Goal: Task Accomplishment & Management: Manage account settings

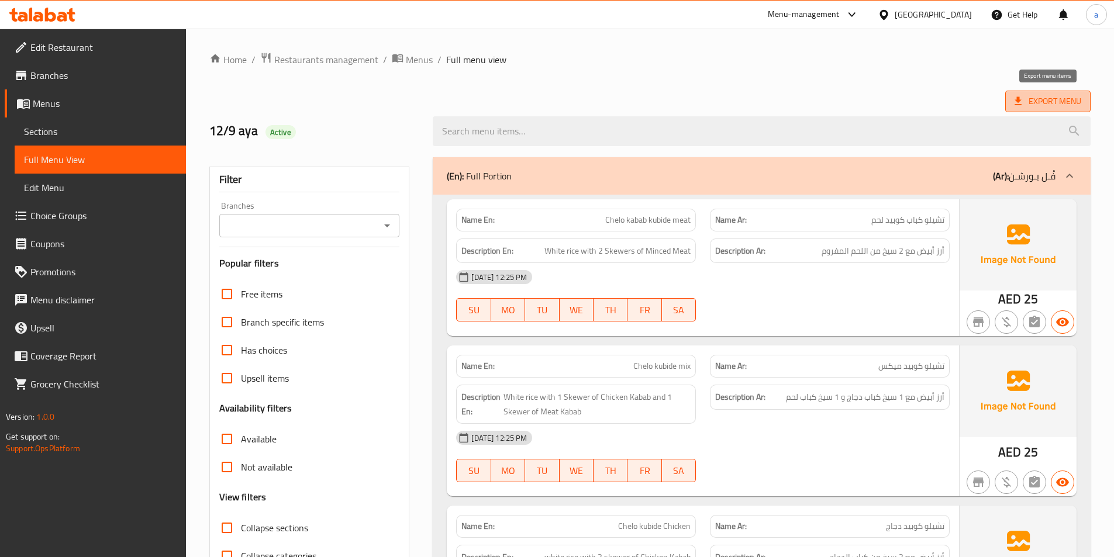
click at [1079, 94] on span "Export Menu" at bounding box center [1048, 101] width 67 height 15
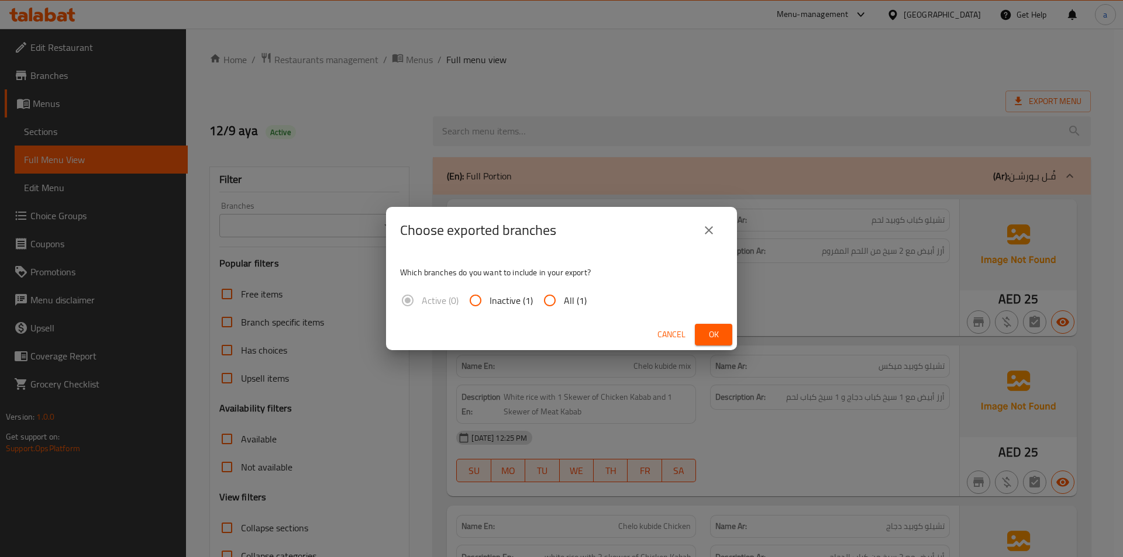
click at [574, 303] on span "All (1)" at bounding box center [575, 301] width 23 height 14
click at [564, 303] on input "All (1)" at bounding box center [550, 301] width 28 height 28
radio input "true"
click at [707, 333] on span "Ok" at bounding box center [713, 335] width 19 height 15
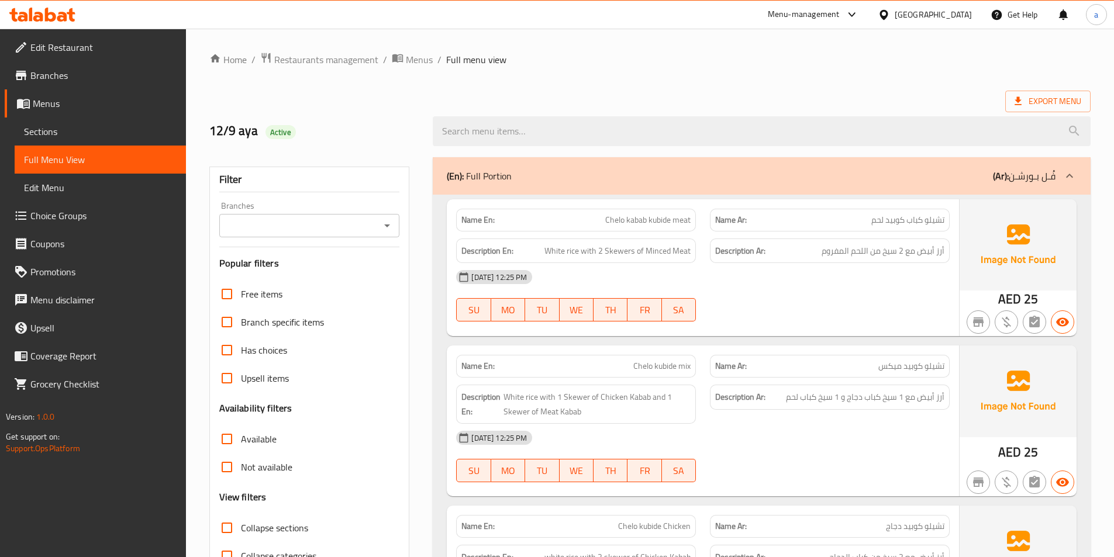
click at [53, 51] on span "Edit Restaurant" at bounding box center [103, 47] width 146 height 14
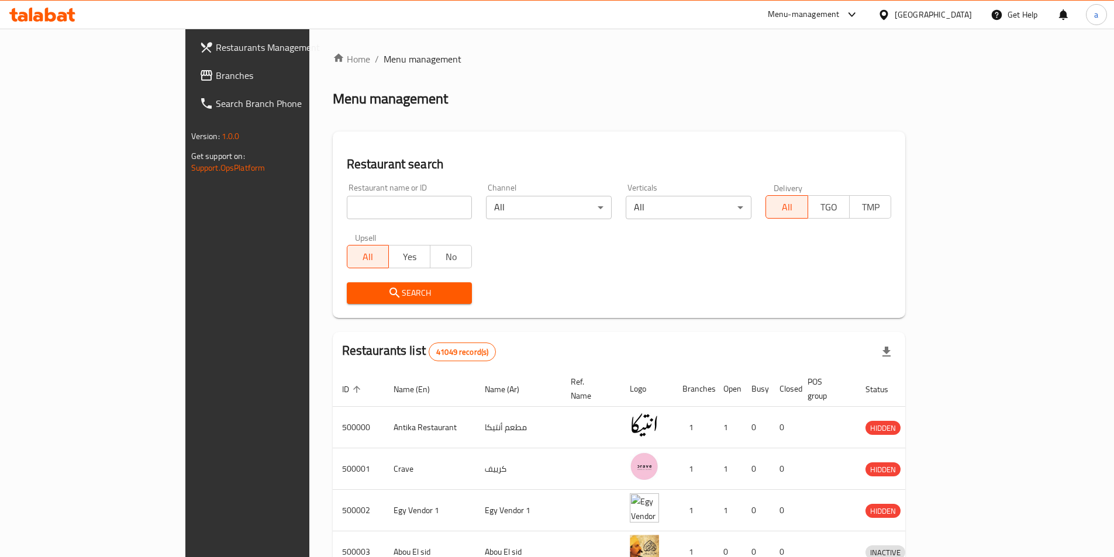
click at [953, 17] on div "Egypt" at bounding box center [933, 14] width 77 height 13
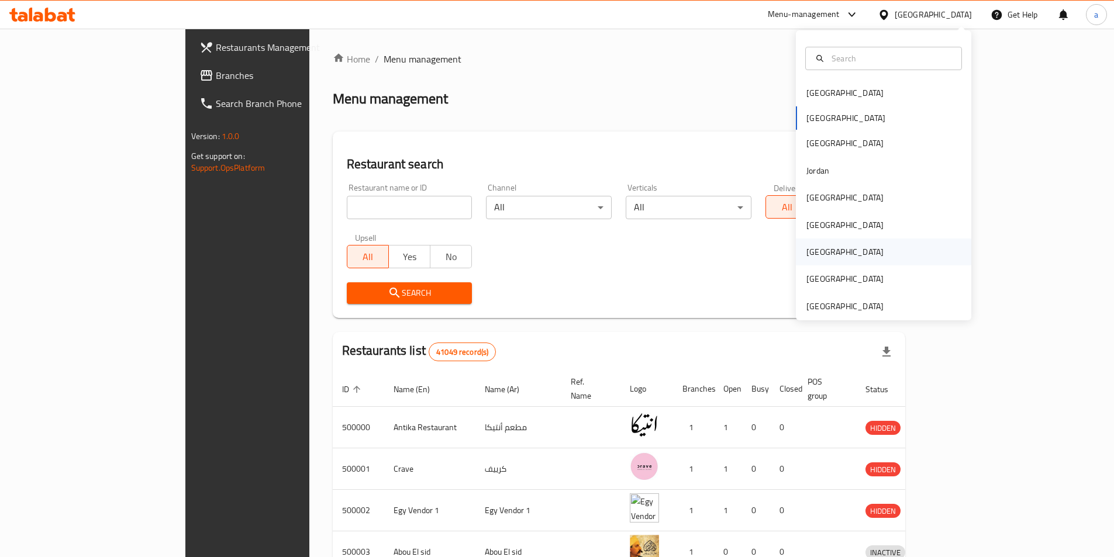
click at [837, 244] on div "[GEOGRAPHIC_DATA]" at bounding box center [883, 252] width 175 height 27
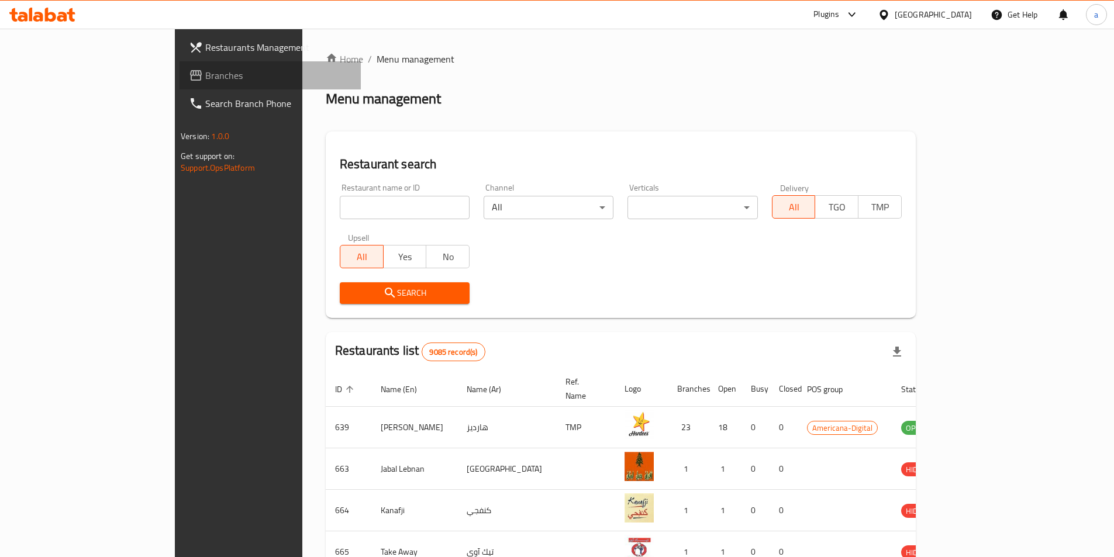
click at [205, 73] on span "Branches" at bounding box center [278, 75] width 146 height 14
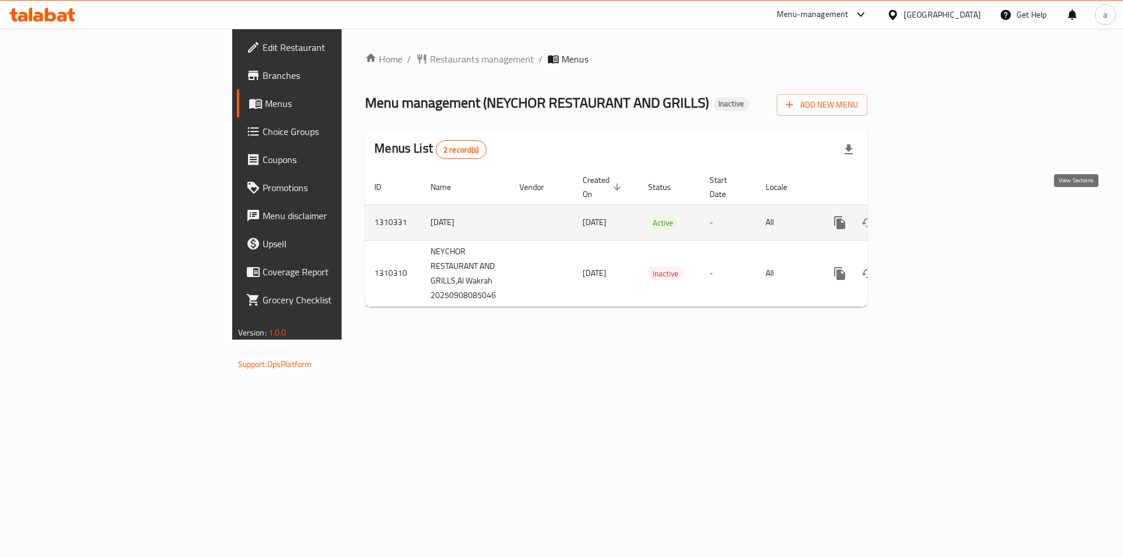
click at [931, 216] on icon "enhanced table" at bounding box center [924, 223] width 14 height 14
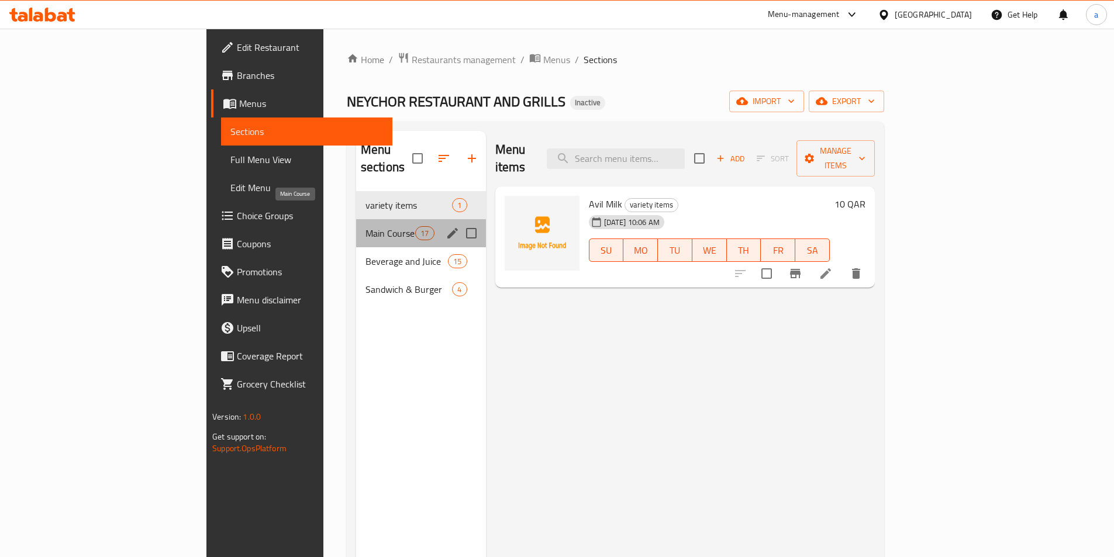
click at [366, 226] on span "Main Course" at bounding box center [391, 233] width 50 height 14
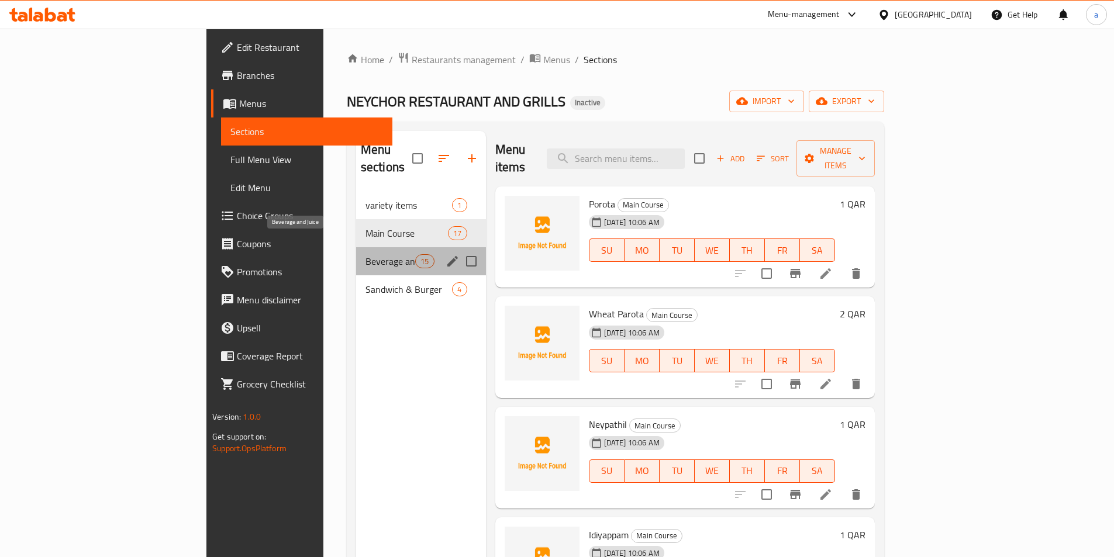
click at [366, 254] on span "Beverage and Juice" at bounding box center [391, 261] width 50 height 14
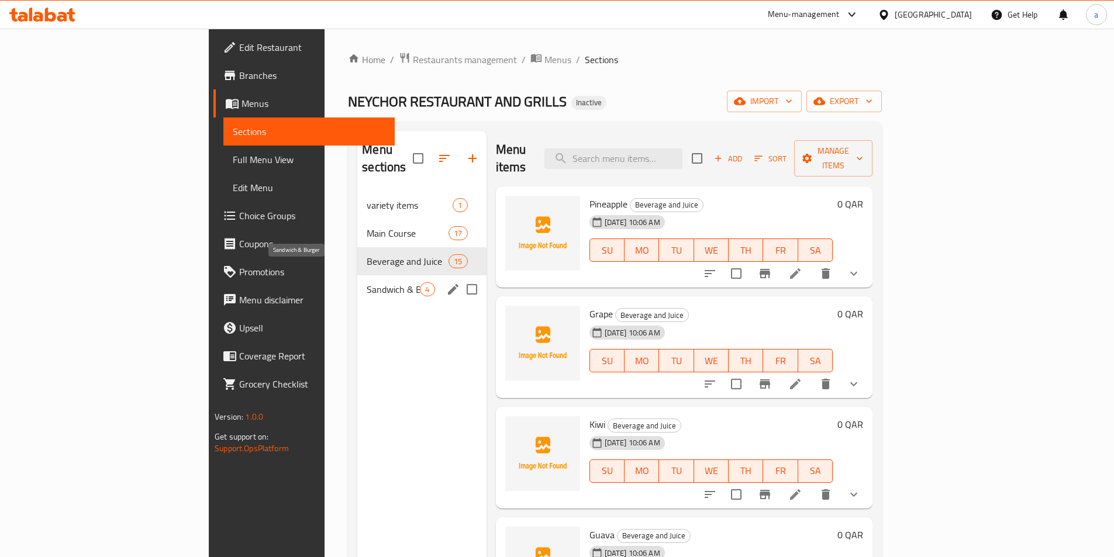
click at [367, 283] on span "Sandwich & Burger" at bounding box center [393, 290] width 53 height 14
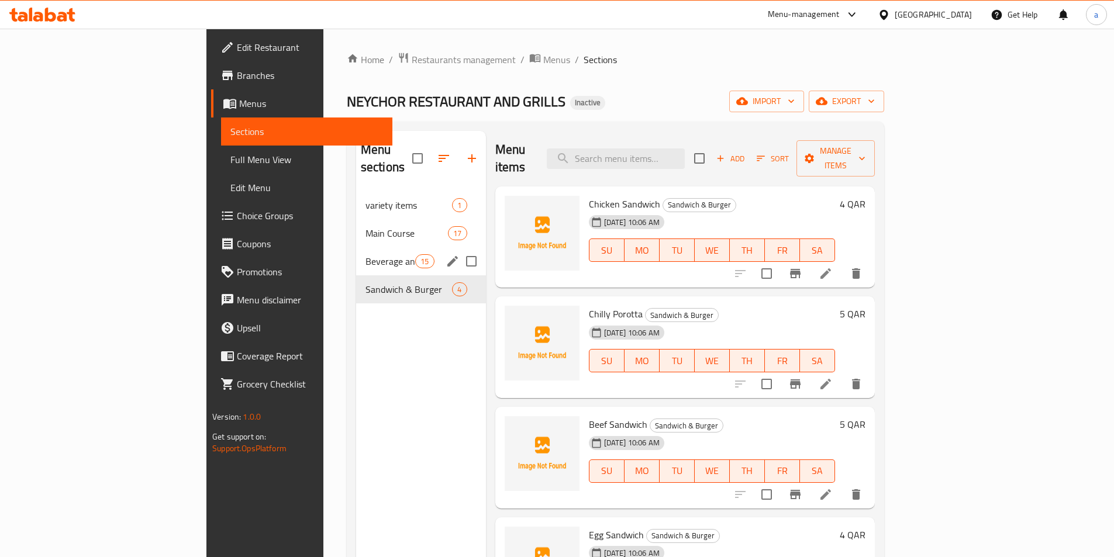
click at [356, 247] on div "Beverage and Juice 15" at bounding box center [421, 261] width 130 height 28
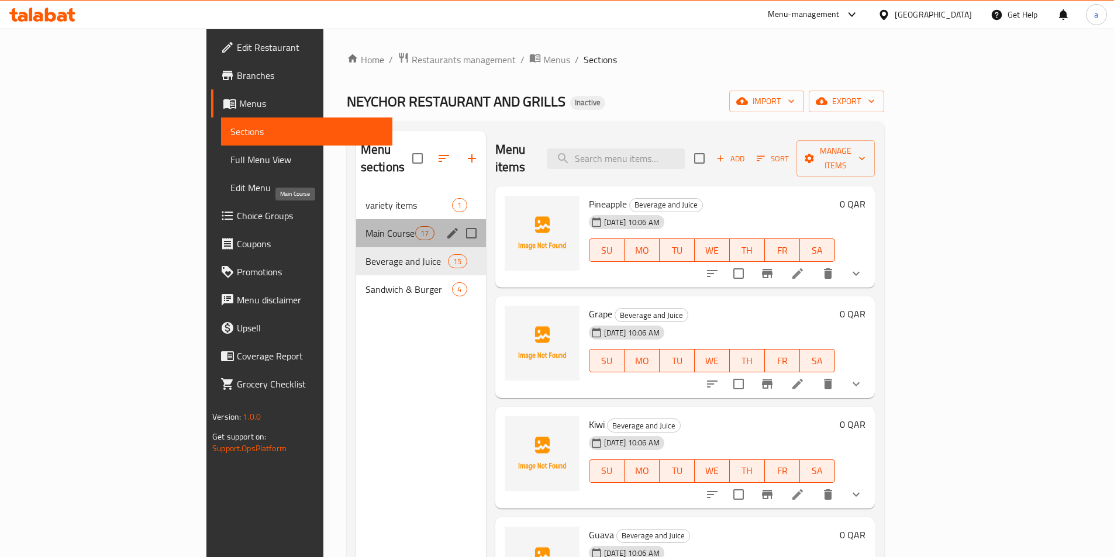
click at [366, 226] on span "Main Course" at bounding box center [391, 233] width 50 height 14
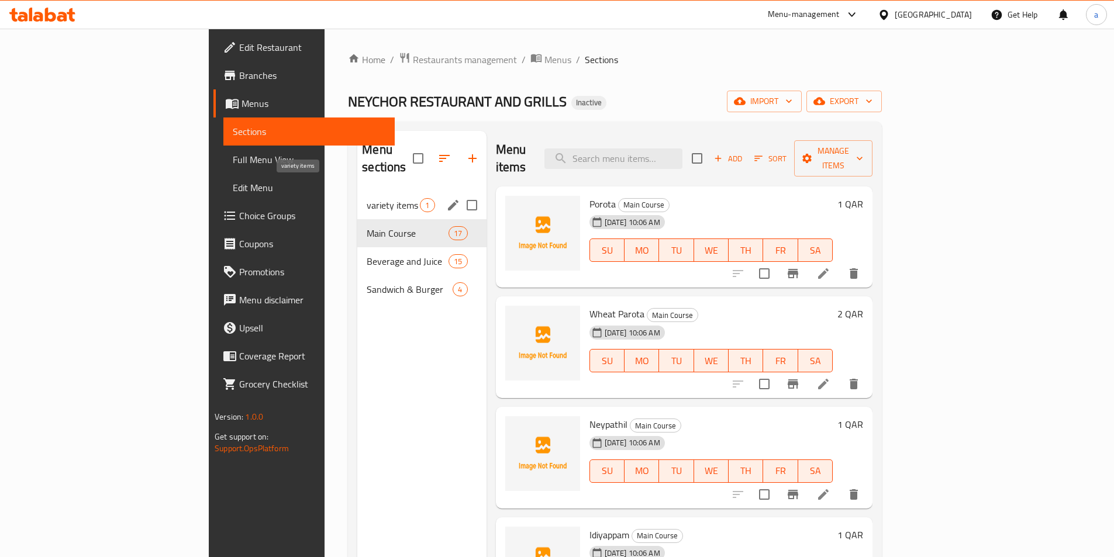
click at [367, 198] on span "variety items" at bounding box center [393, 205] width 53 height 14
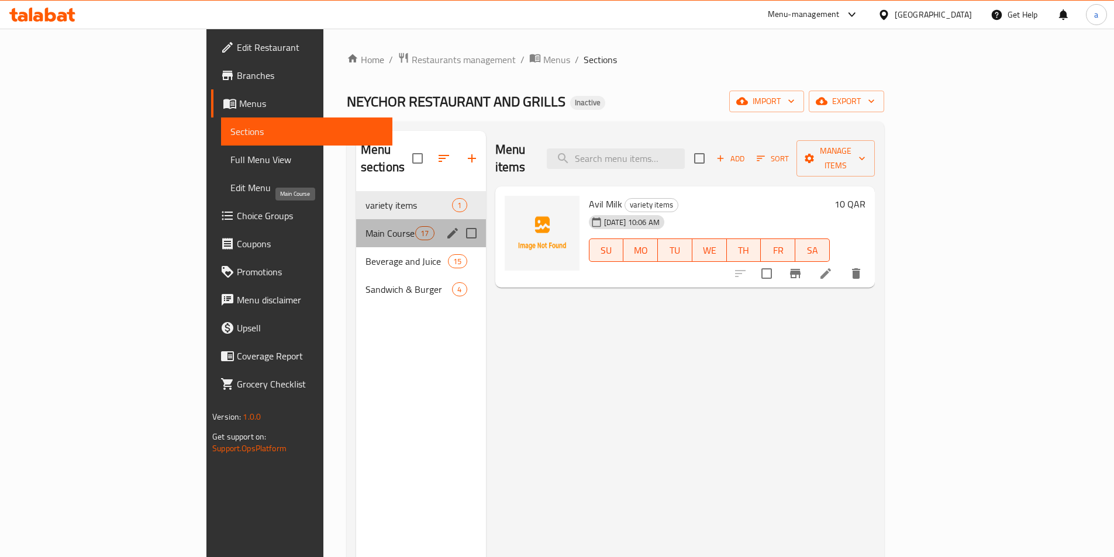
click at [366, 226] on span "Main Course" at bounding box center [391, 233] width 50 height 14
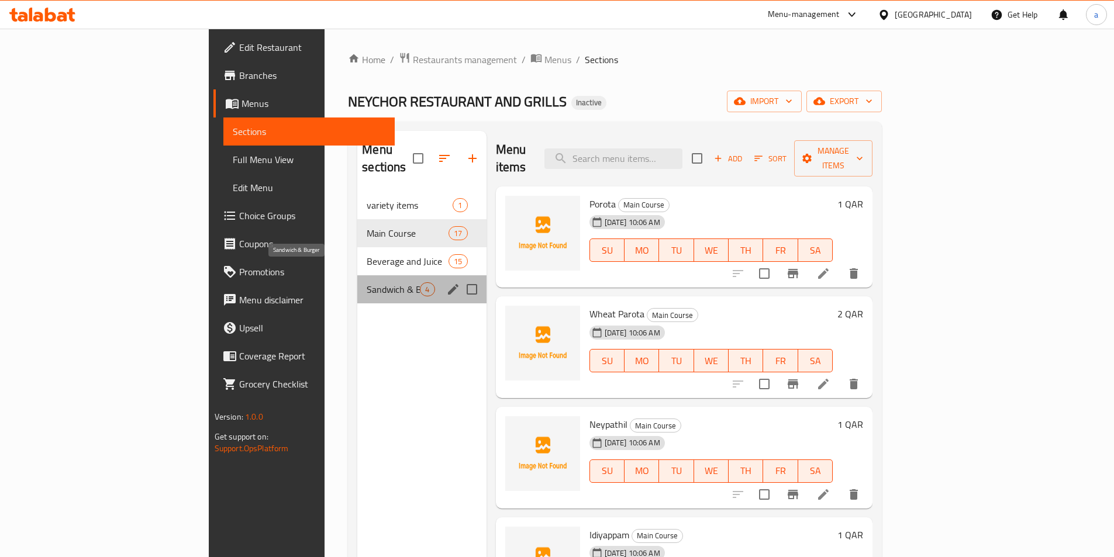
click at [367, 283] on span "Sandwich & Burger" at bounding box center [393, 290] width 53 height 14
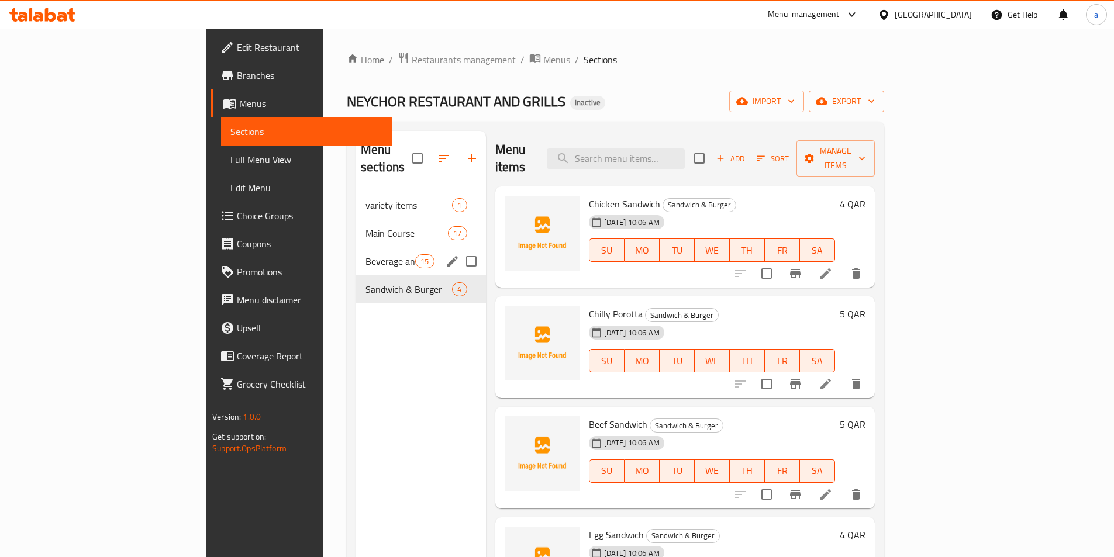
click at [356, 247] on div "Beverage and Juice 15" at bounding box center [421, 261] width 130 height 28
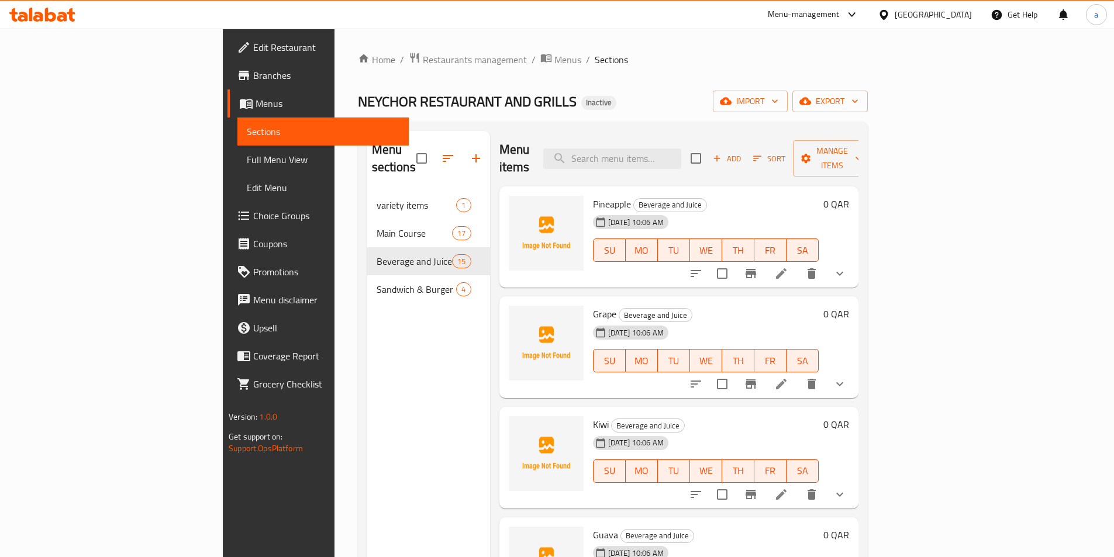
click at [256, 99] on span "Menus" at bounding box center [328, 104] width 144 height 14
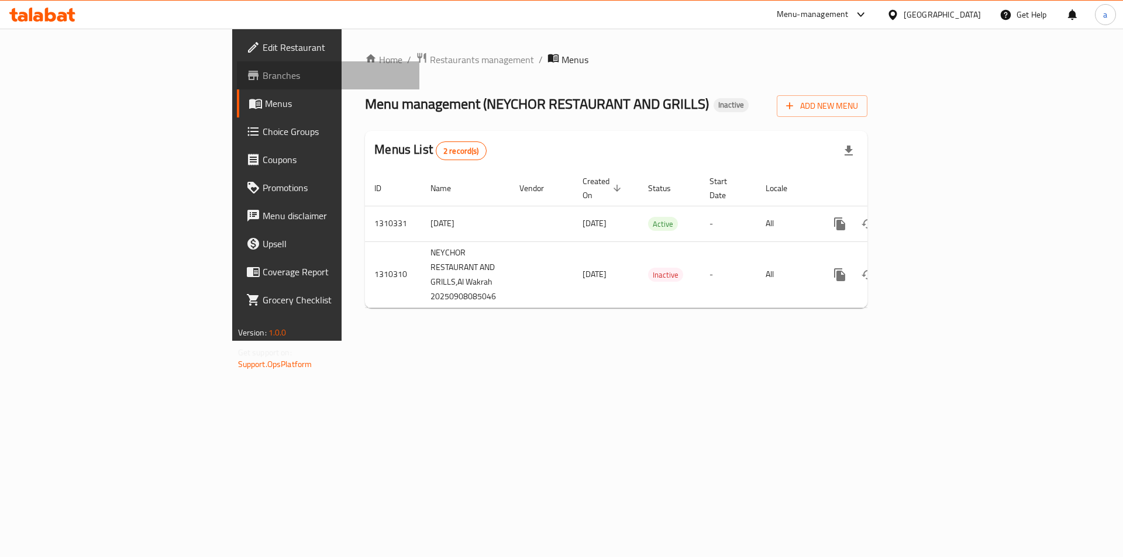
click at [263, 75] on span "Branches" at bounding box center [337, 75] width 148 height 14
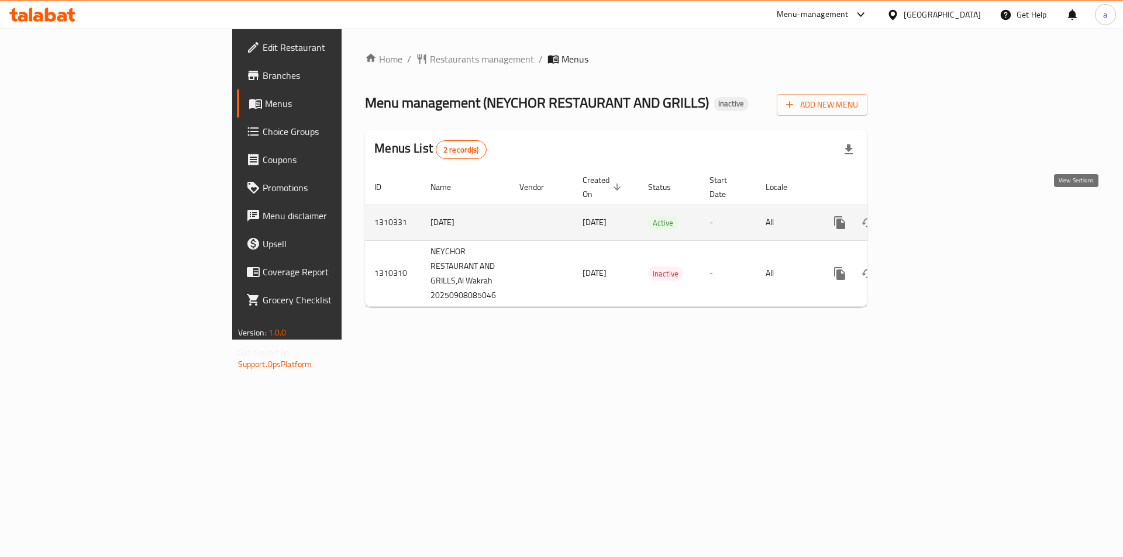
click at [931, 216] on icon "enhanced table" at bounding box center [924, 223] width 14 height 14
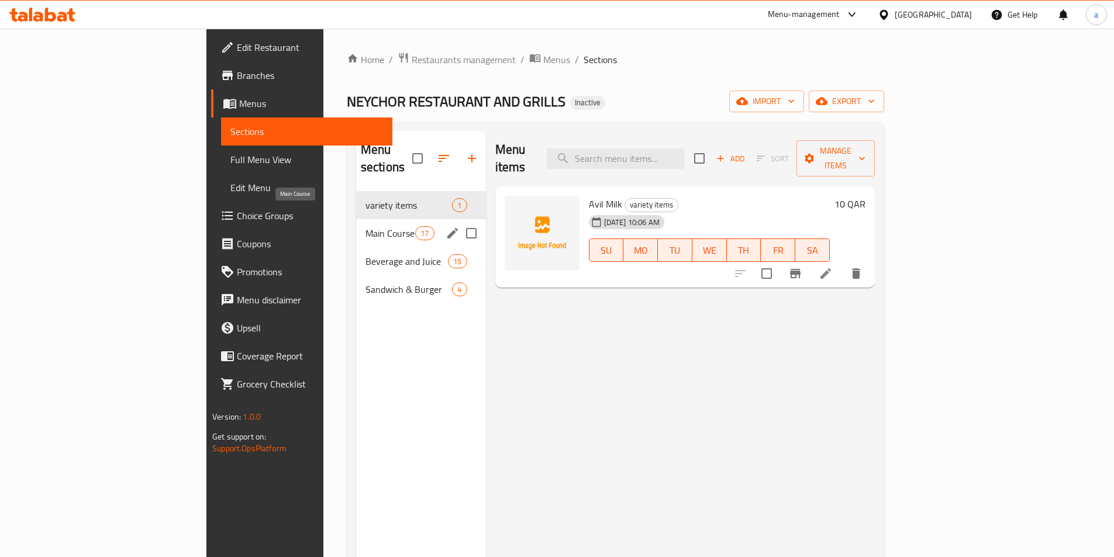
click at [366, 226] on span "Main Course" at bounding box center [391, 233] width 50 height 14
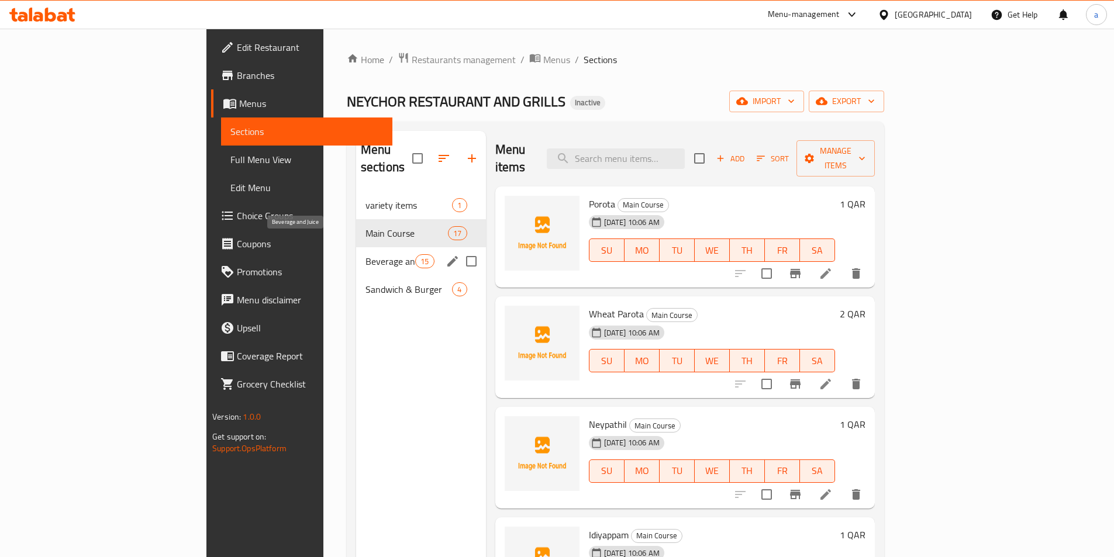
click at [366, 254] on span "Beverage and Juice" at bounding box center [391, 261] width 50 height 14
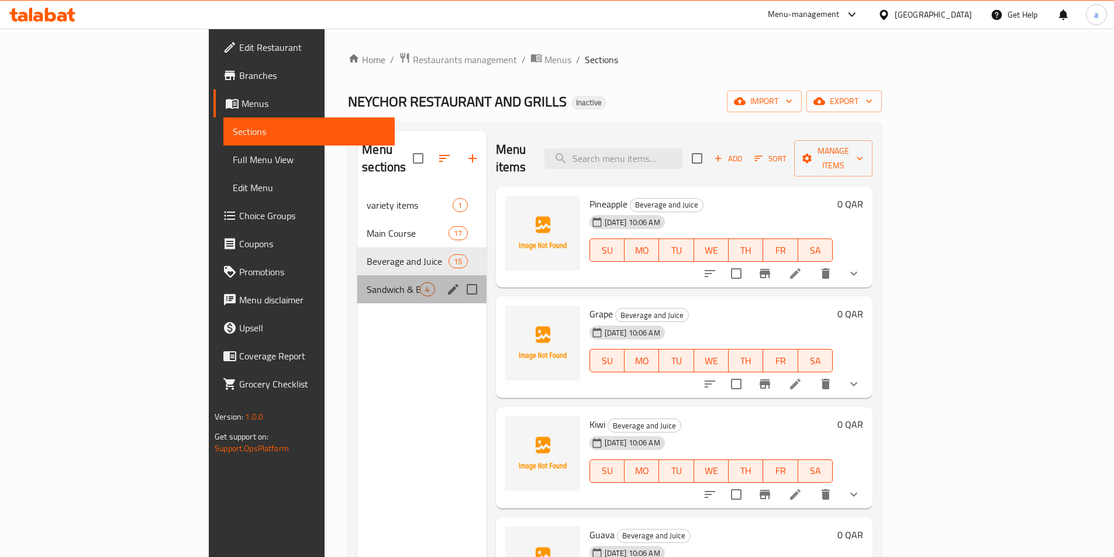
click at [357, 276] on div "Sandwich & Burger 4" at bounding box center [421, 290] width 129 height 28
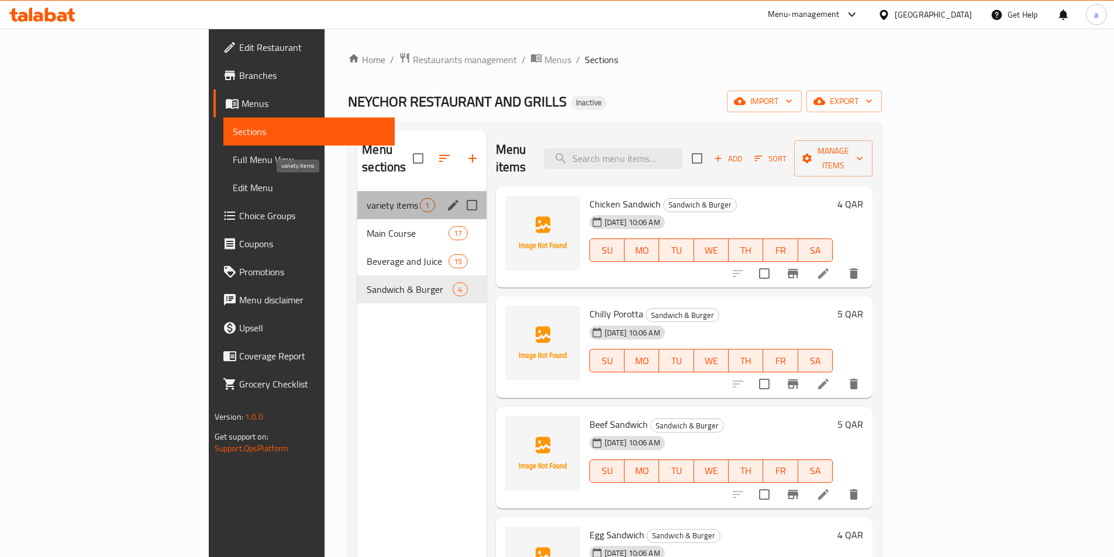
drag, startPoint x: 294, startPoint y: 184, endPoint x: 292, endPoint y: 207, distance: 22.9
click at [367, 198] on span "variety items" at bounding box center [393, 205] width 53 height 14
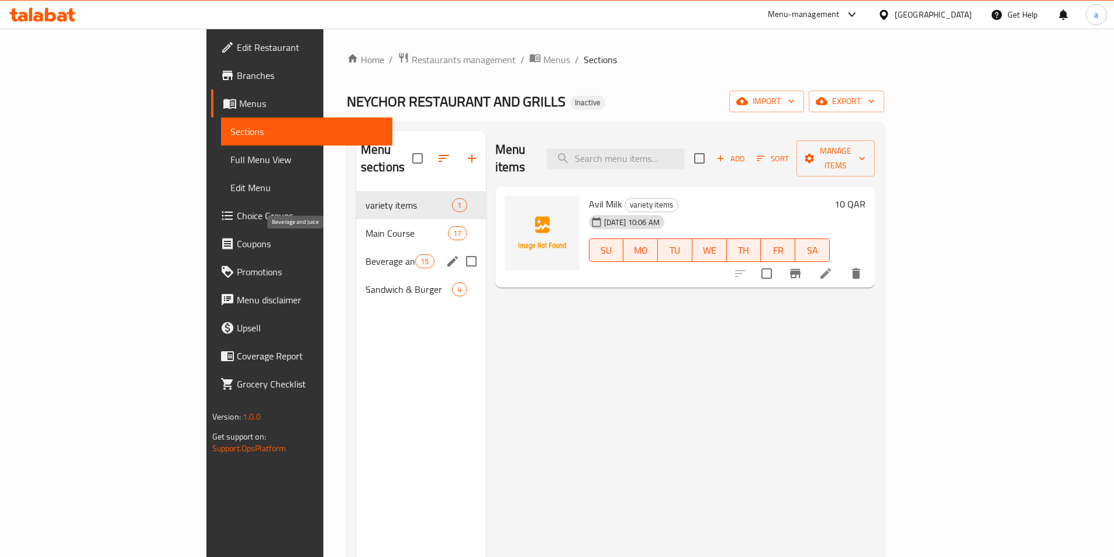
click at [366, 254] on span "Beverage and Juice" at bounding box center [391, 261] width 50 height 14
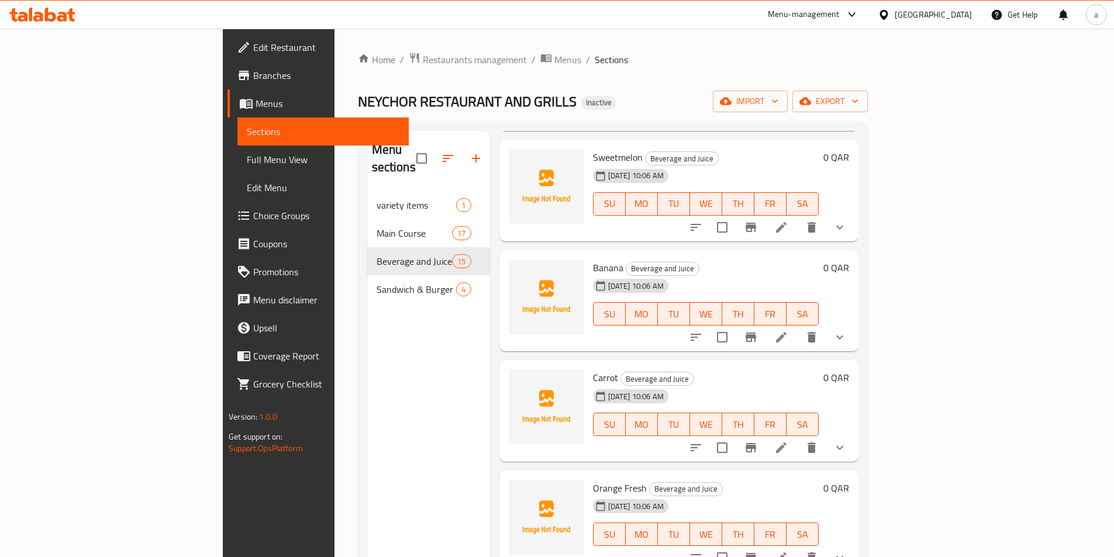
scroll to position [1127, 0]
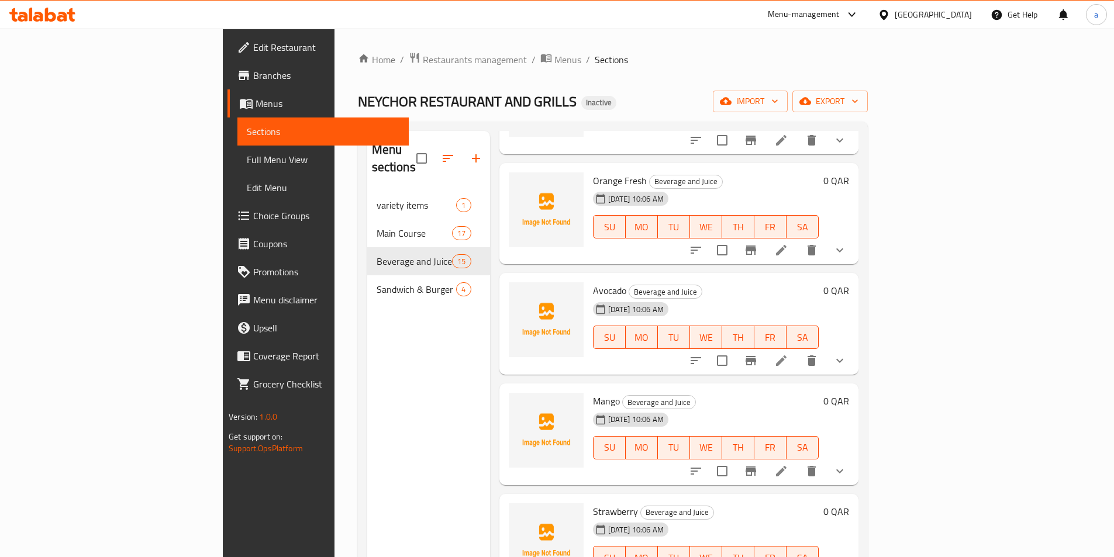
click at [844, 359] on icon "show more" at bounding box center [840, 361] width 7 height 4
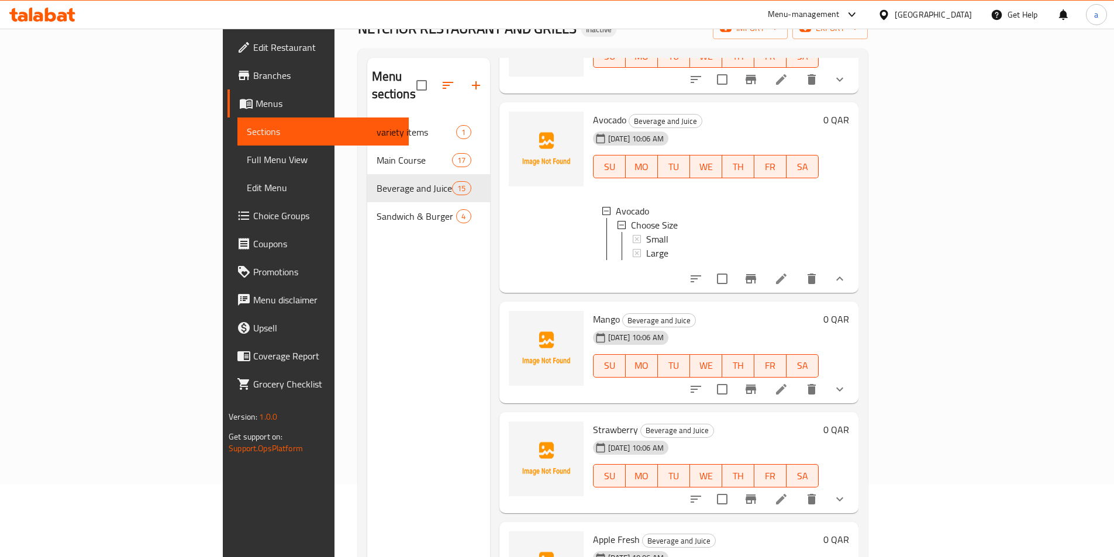
scroll to position [164, 0]
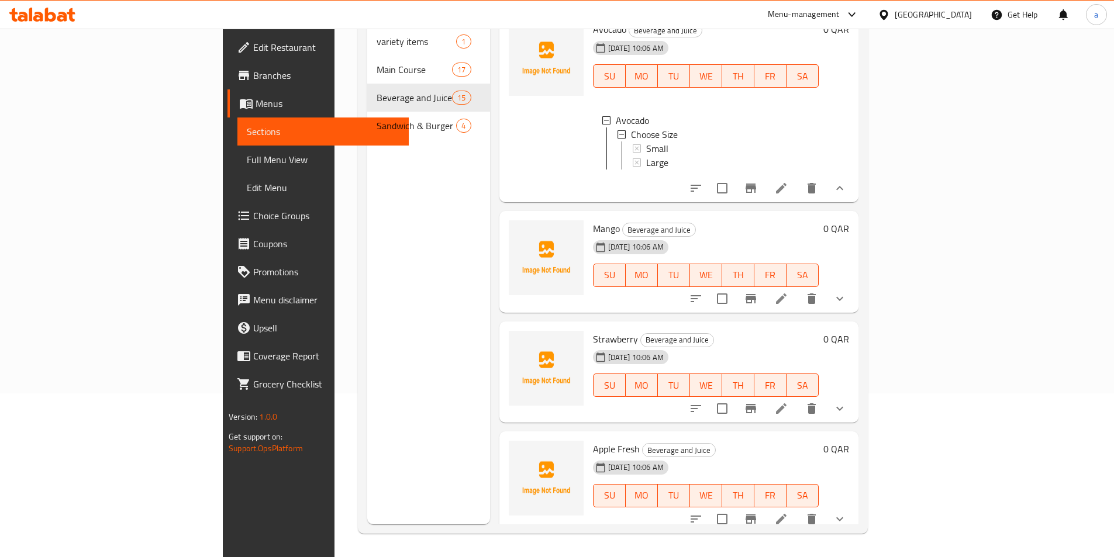
click at [854, 289] on button "show more" at bounding box center [840, 299] width 28 height 28
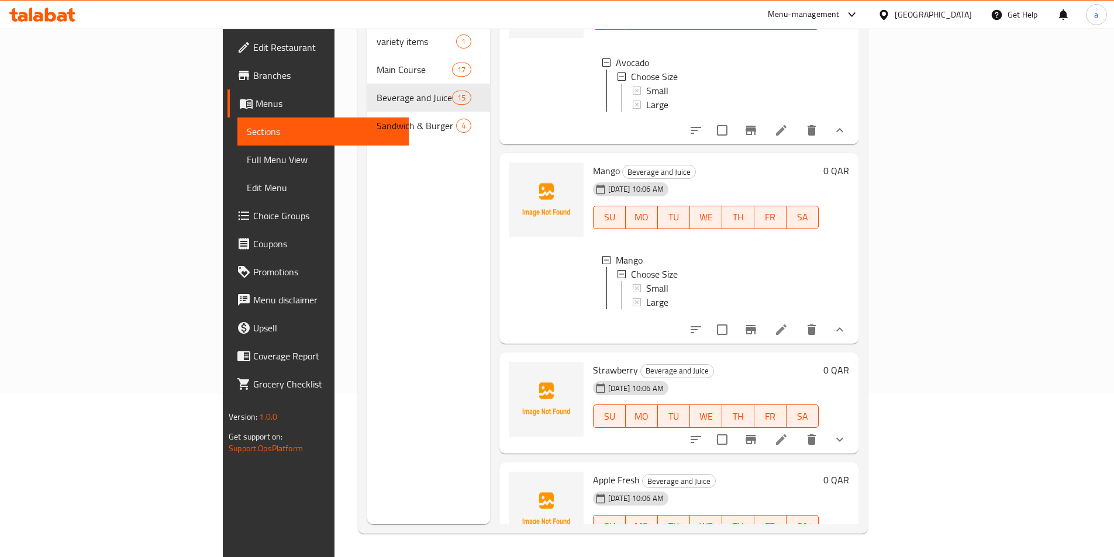
scroll to position [1322, 0]
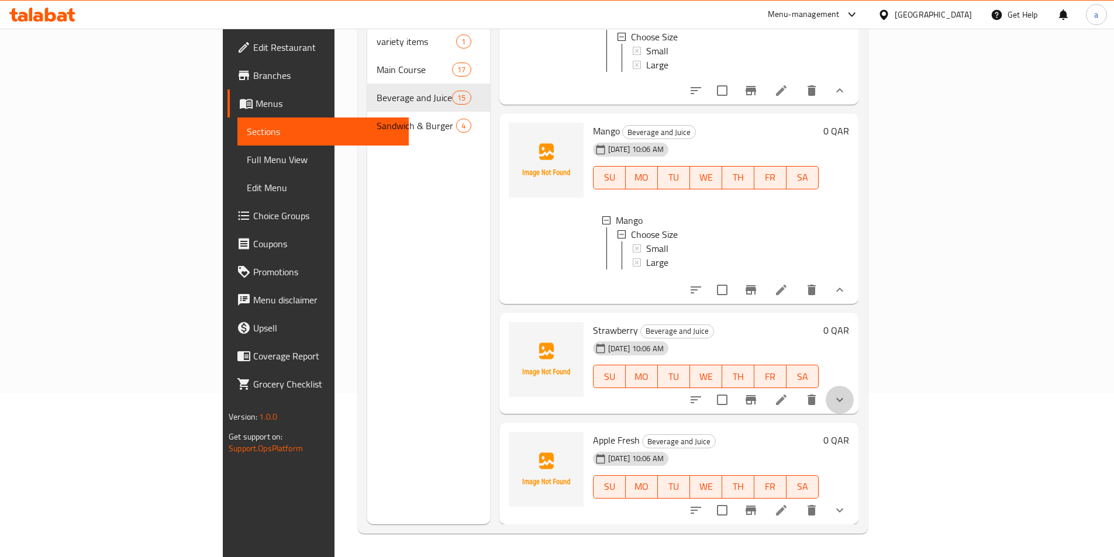
click at [854, 398] on button "show more" at bounding box center [840, 400] width 28 height 28
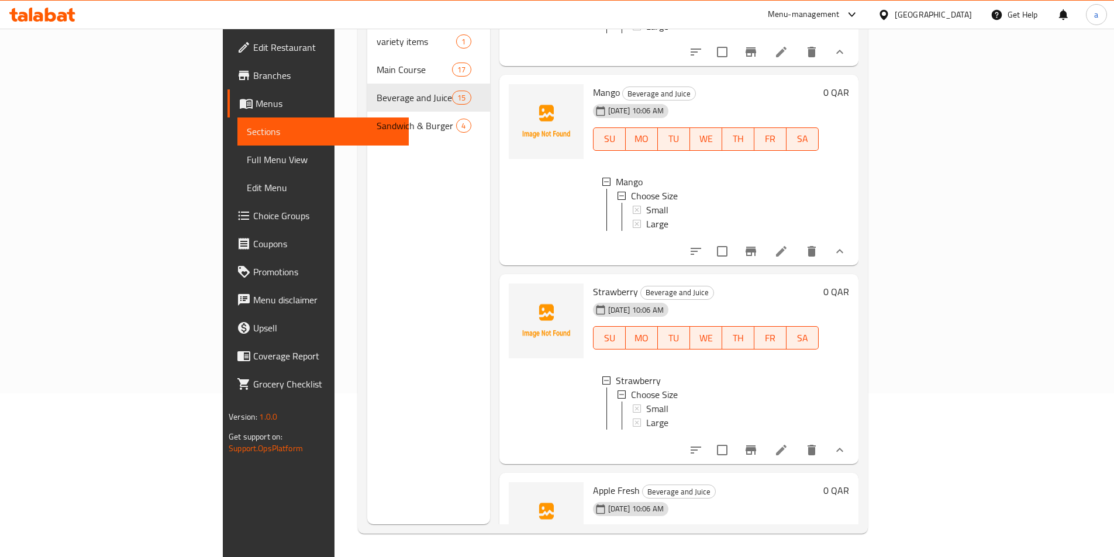
scroll to position [1420, 0]
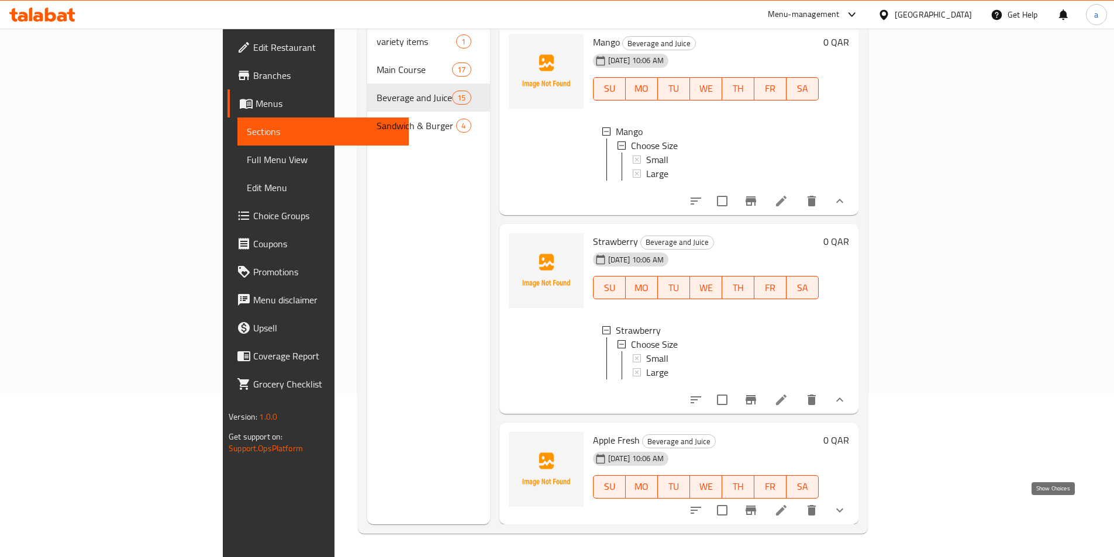
click at [847, 508] on icon "show more" at bounding box center [840, 511] width 14 height 14
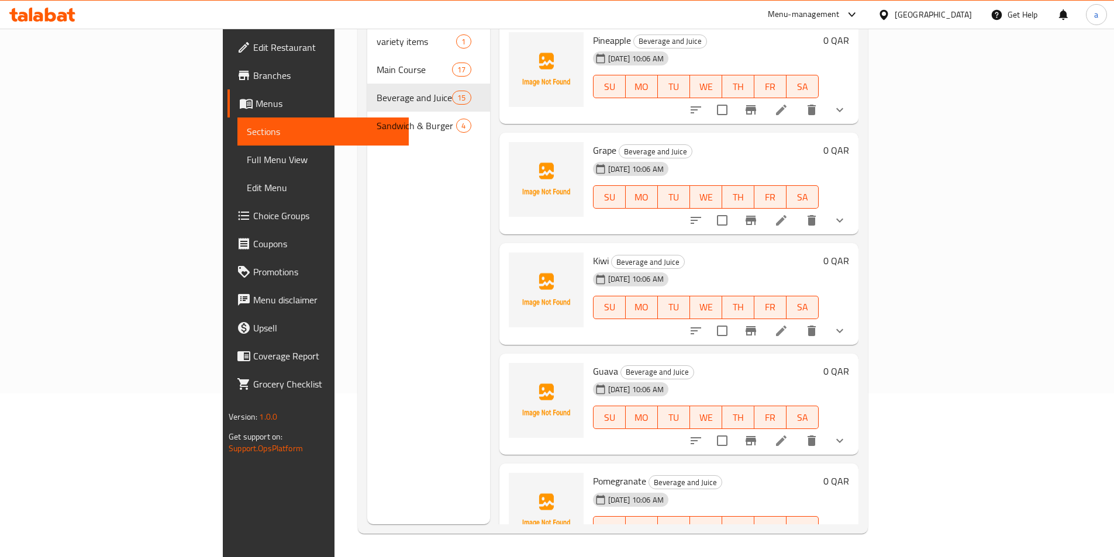
scroll to position [0, 0]
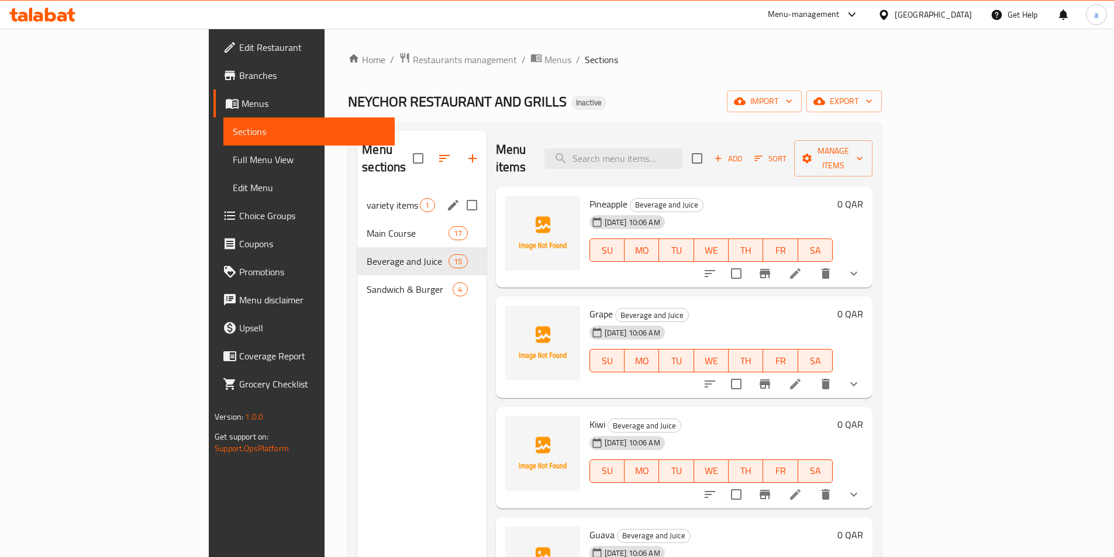
click at [357, 196] on div "variety items 1" at bounding box center [421, 205] width 129 height 28
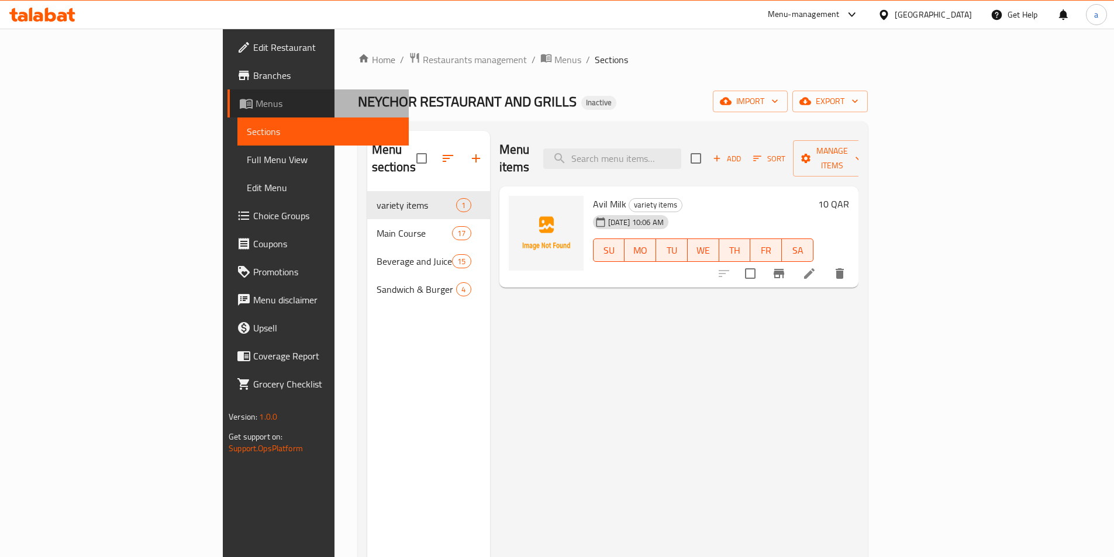
click at [256, 106] on span "Menus" at bounding box center [328, 104] width 144 height 14
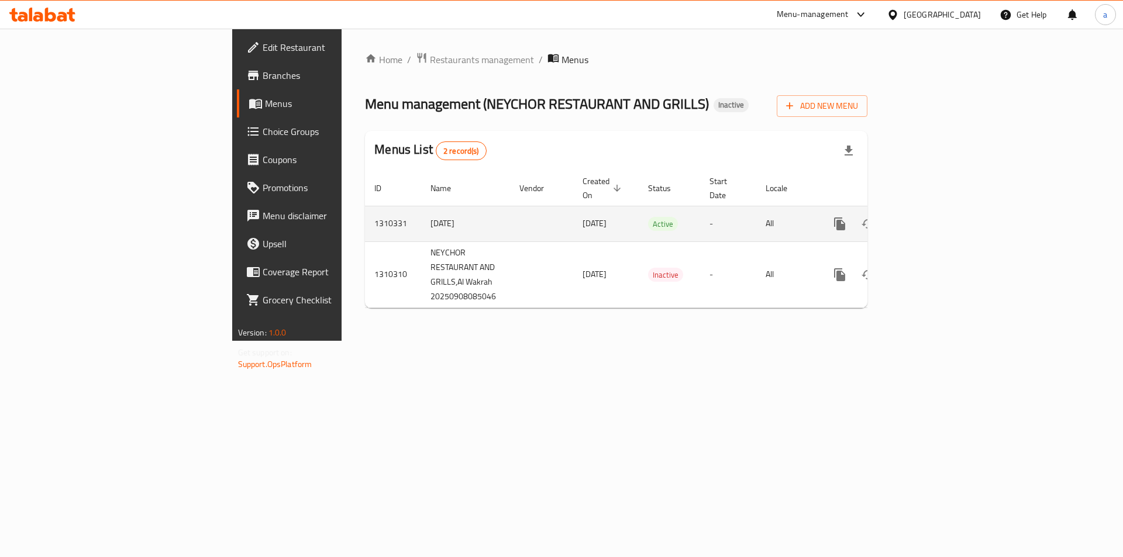
drag, startPoint x: 424, startPoint y: 208, endPoint x: 473, endPoint y: 209, distance: 49.2
click at [573, 209] on td "[DATE]" at bounding box center [606, 224] width 66 height 36
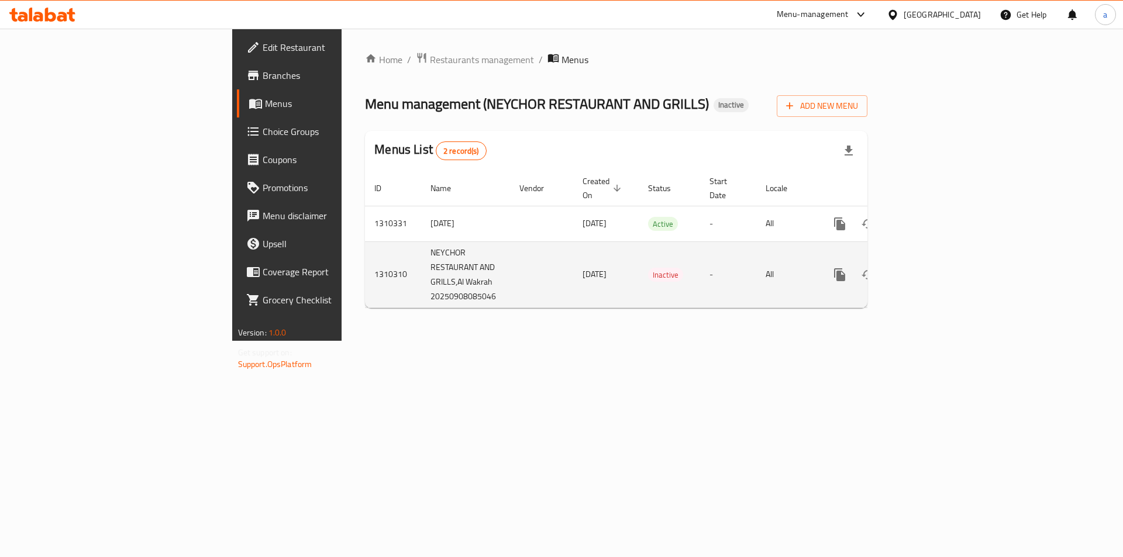
click at [573, 242] on td "[DATE]" at bounding box center [606, 275] width 66 height 66
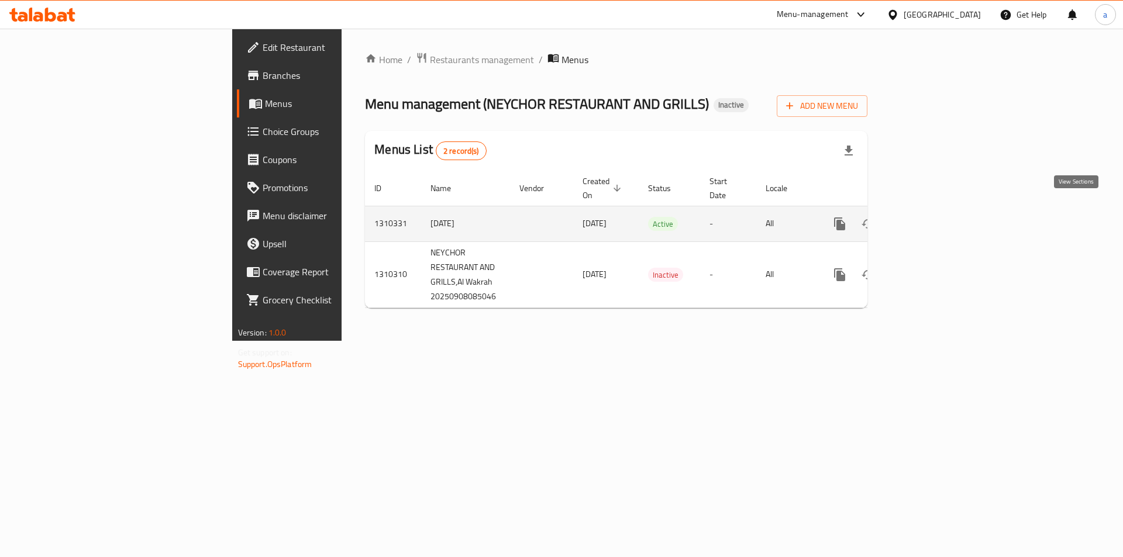
click at [938, 216] on link "enhanced table" at bounding box center [924, 224] width 28 height 28
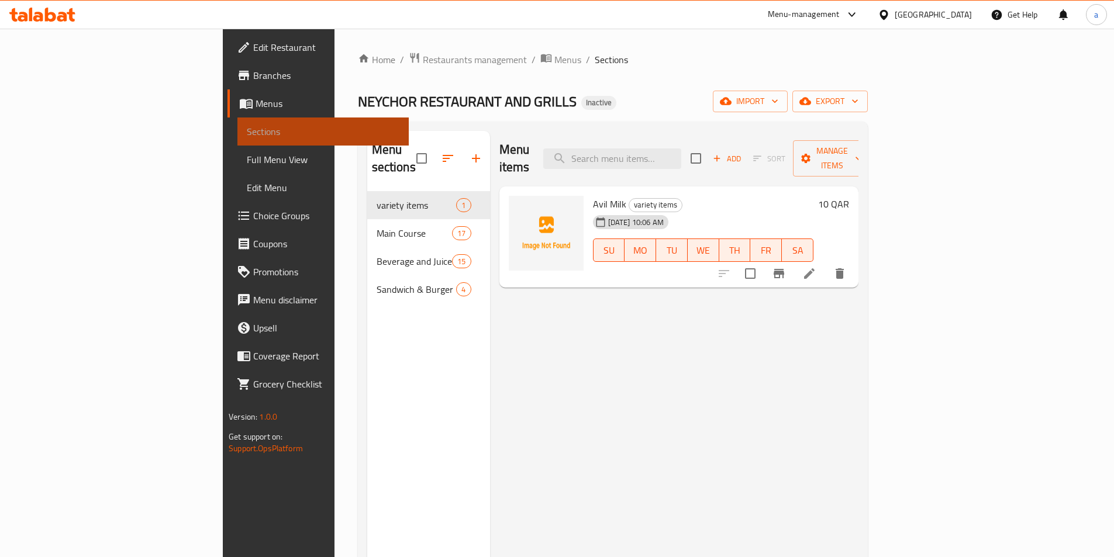
click at [247, 127] on span "Sections" at bounding box center [323, 132] width 153 height 14
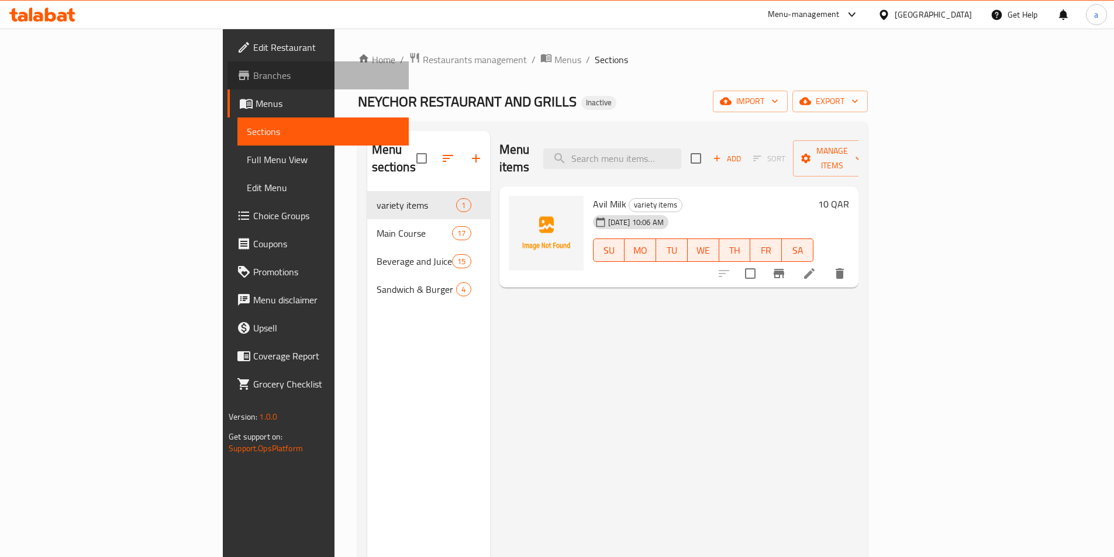
click at [253, 78] on span "Branches" at bounding box center [326, 75] width 146 height 14
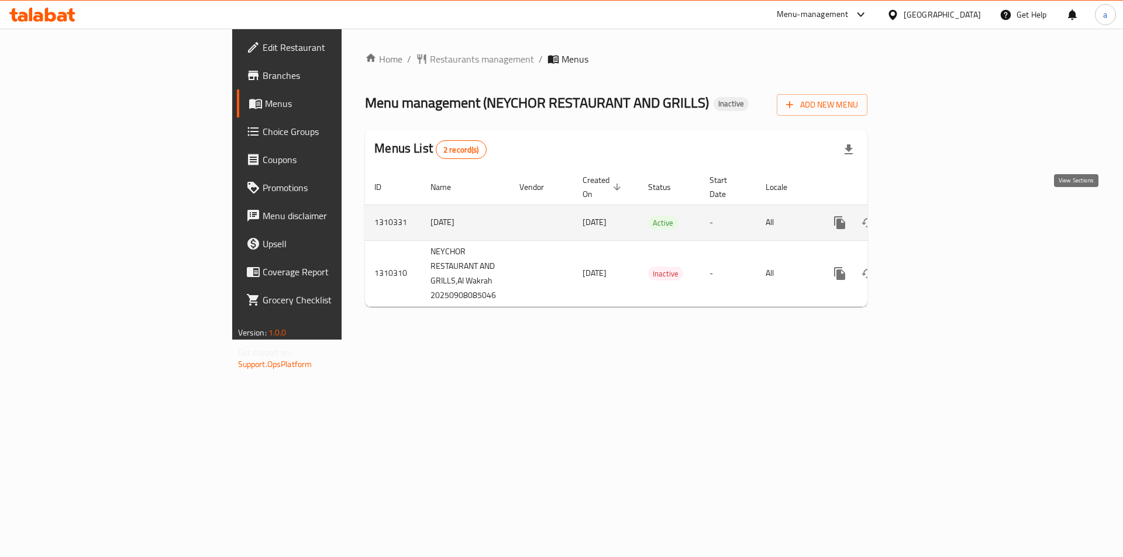
click at [938, 214] on link "enhanced table" at bounding box center [924, 223] width 28 height 28
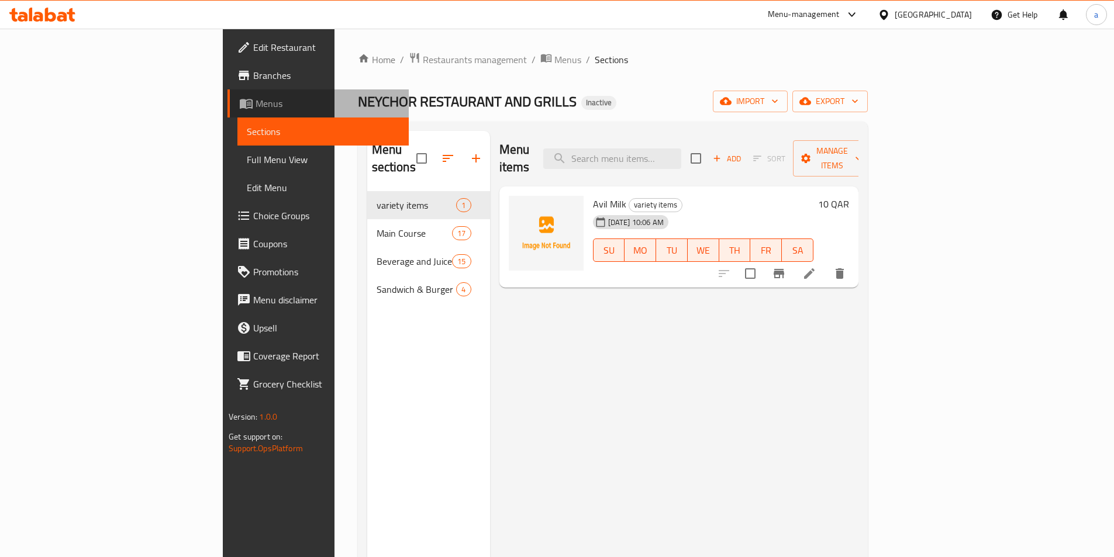
click at [256, 109] on span "Menus" at bounding box center [328, 104] width 144 height 14
